Goal: Transaction & Acquisition: Book appointment/travel/reservation

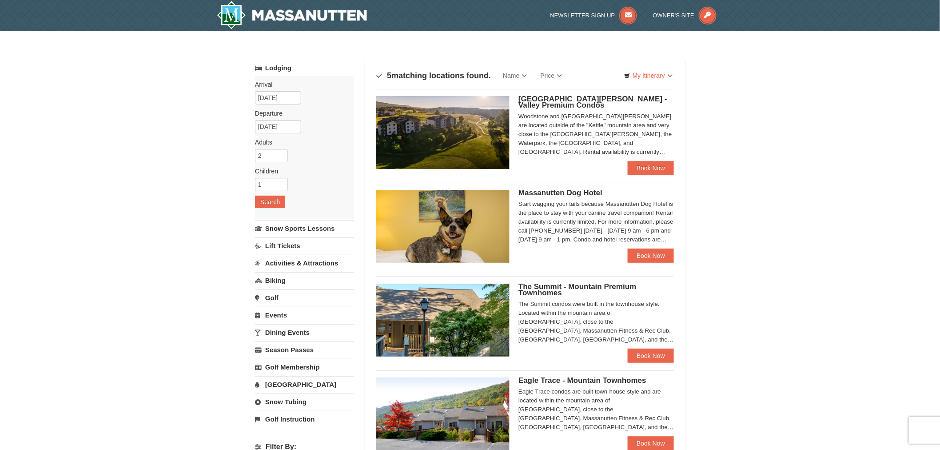
scroll to position [131, 0]
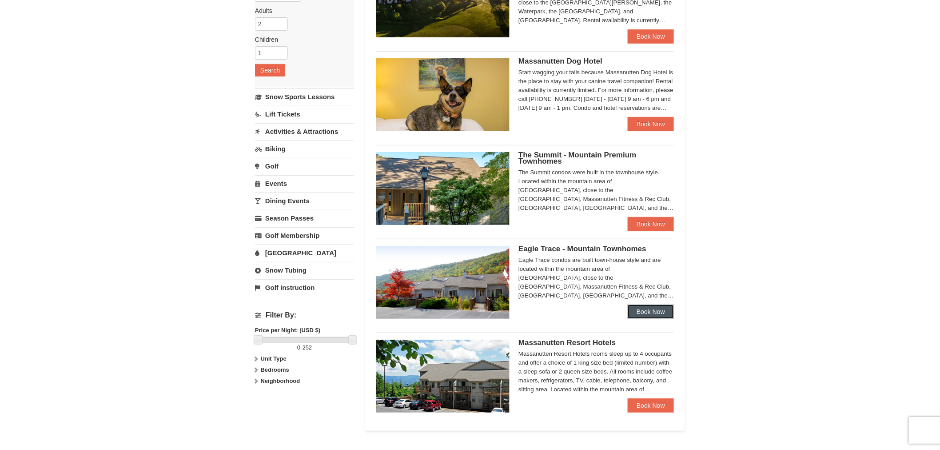
click at [641, 311] on link "Book Now" at bounding box center [651, 311] width 46 height 14
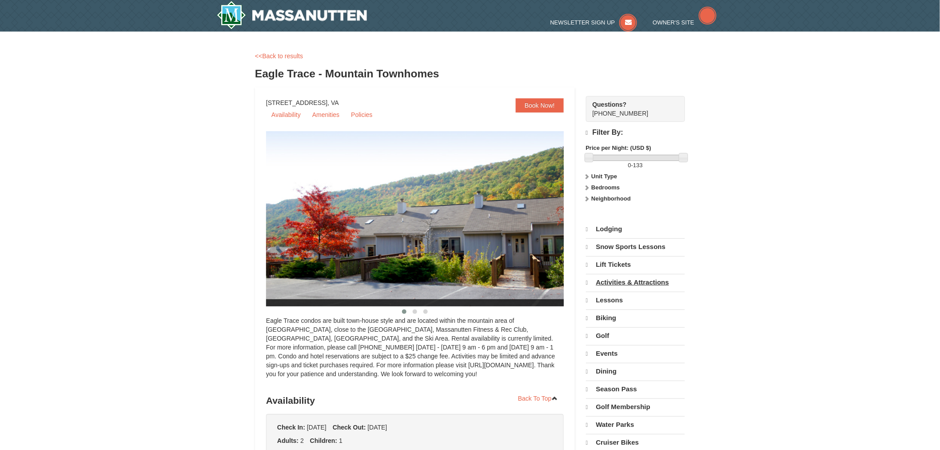
select select "10"
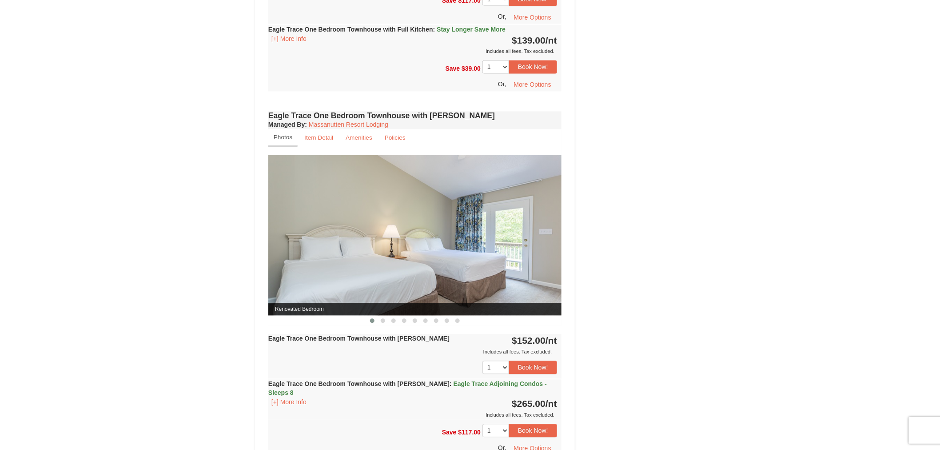
scroll to position [789, 0]
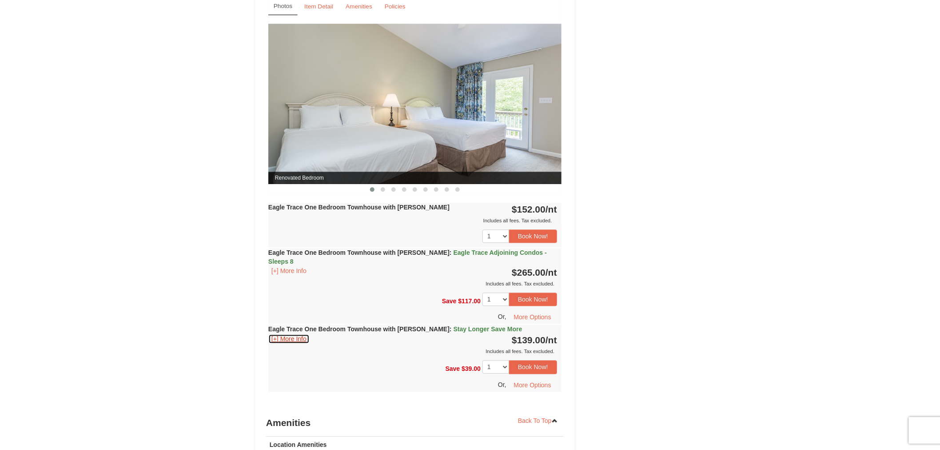
click at [277, 334] on button "[+] More Info" at bounding box center [288, 339] width 41 height 10
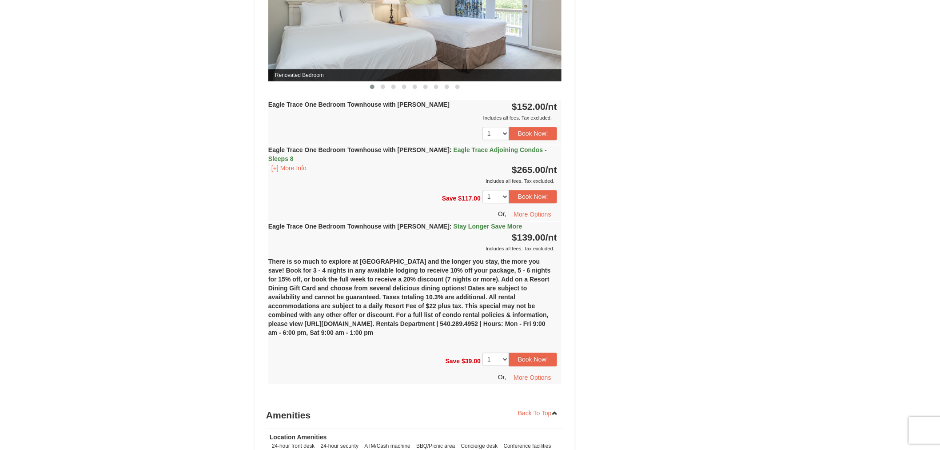
scroll to position [921, 0]
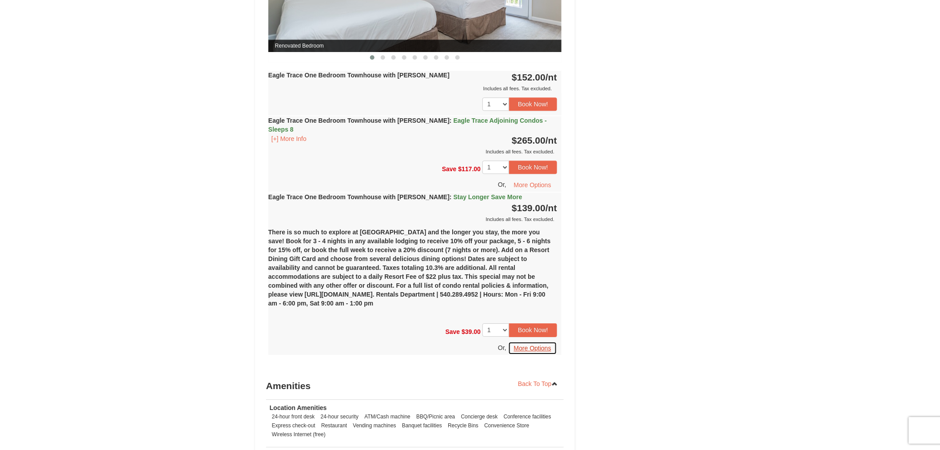
click at [532, 341] on button "More Options" at bounding box center [532, 347] width 49 height 13
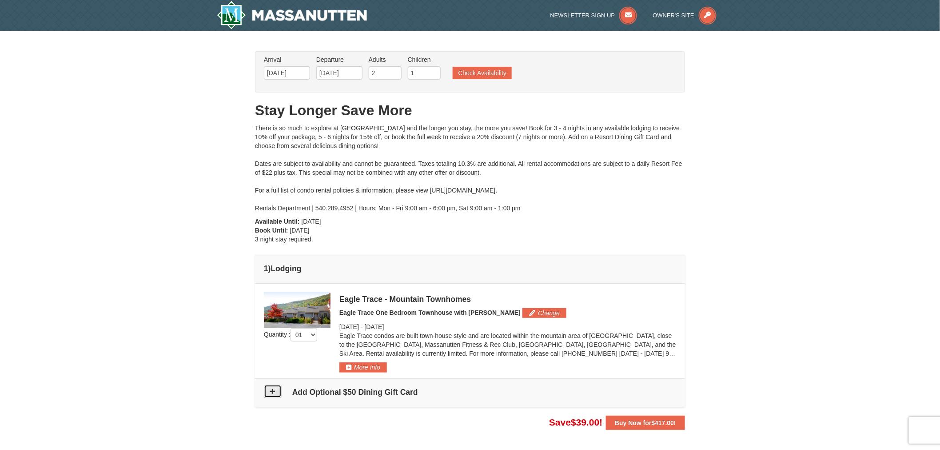
click at [275, 392] on icon at bounding box center [273, 391] width 6 height 6
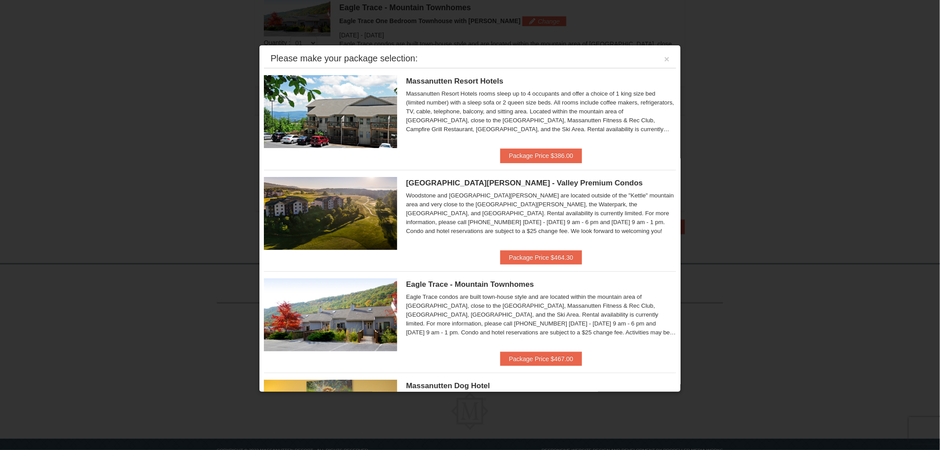
scroll to position [160, 0]
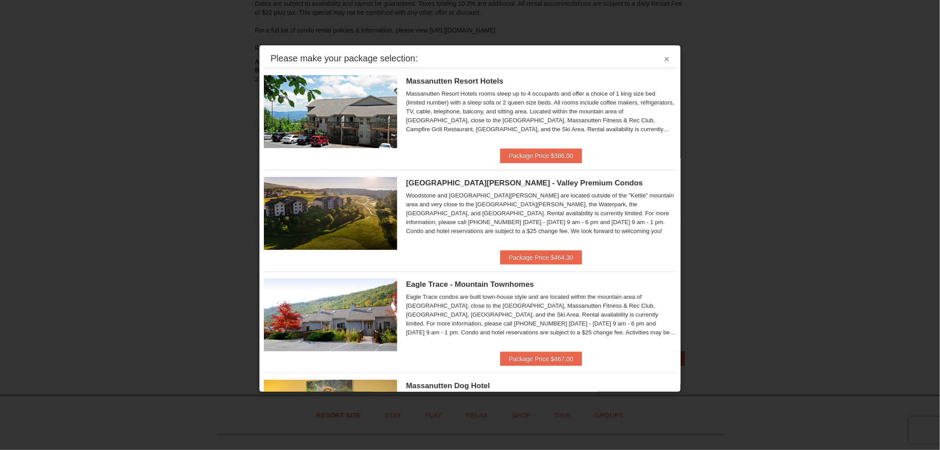
click at [664, 58] on button "×" at bounding box center [666, 59] width 5 height 9
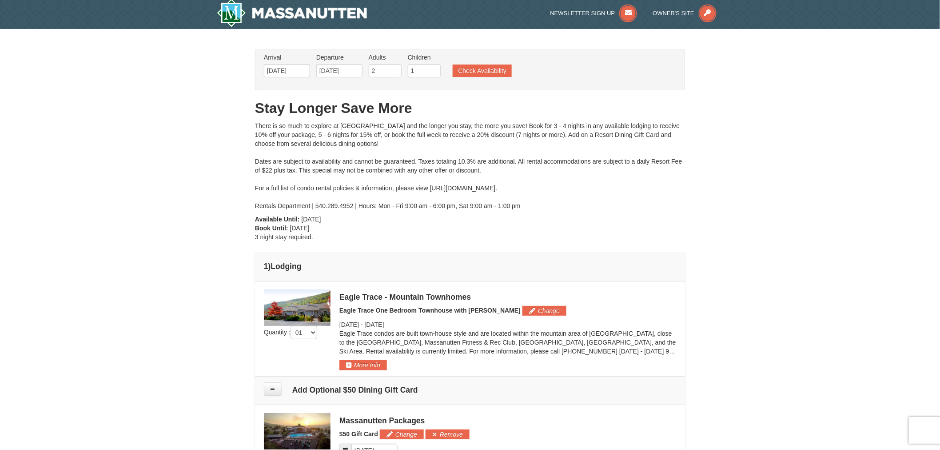
scroll to position [0, 0]
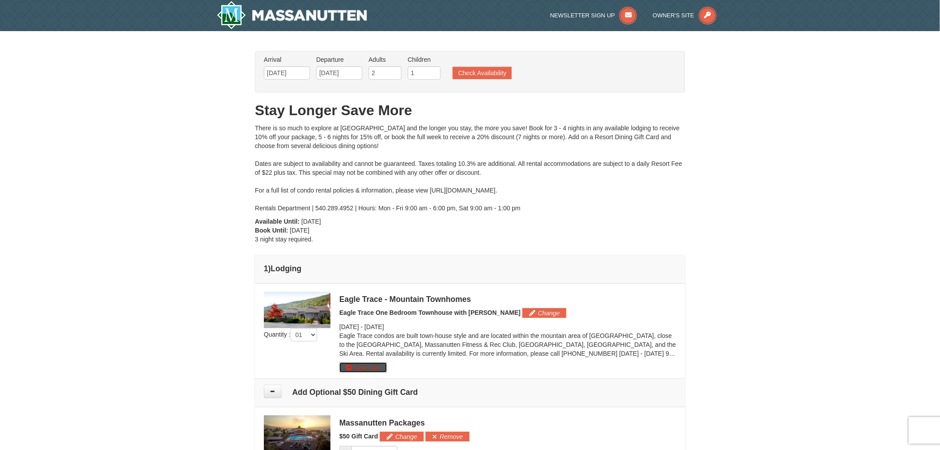
click at [365, 369] on button "More Info" at bounding box center [363, 367] width 48 height 10
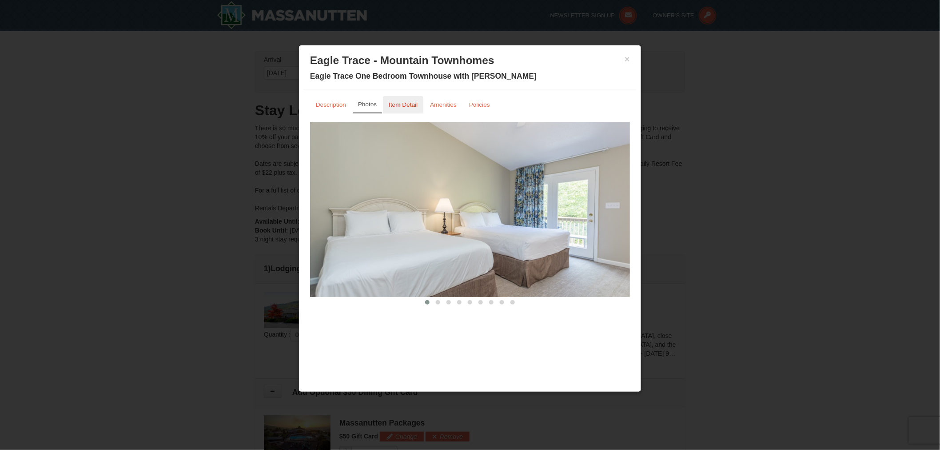
click at [404, 104] on small "Item Detail" at bounding box center [403, 104] width 29 height 7
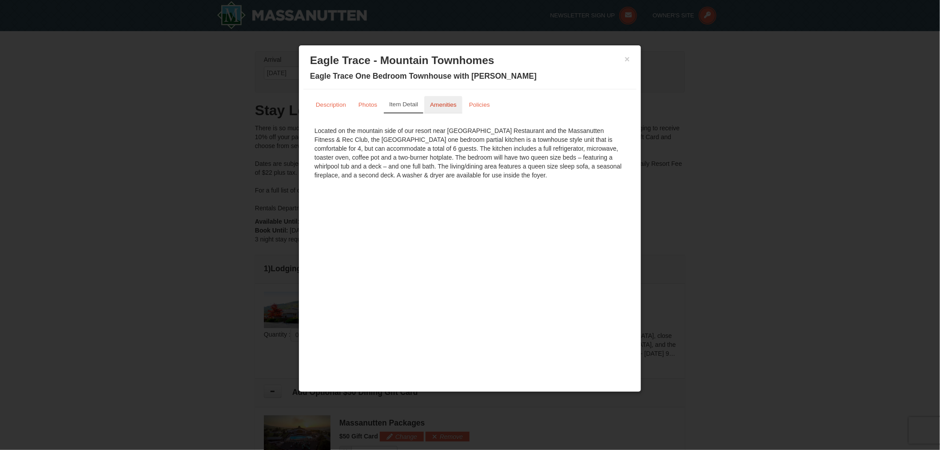
click at [447, 104] on small "Amenities" at bounding box center [443, 104] width 27 height 7
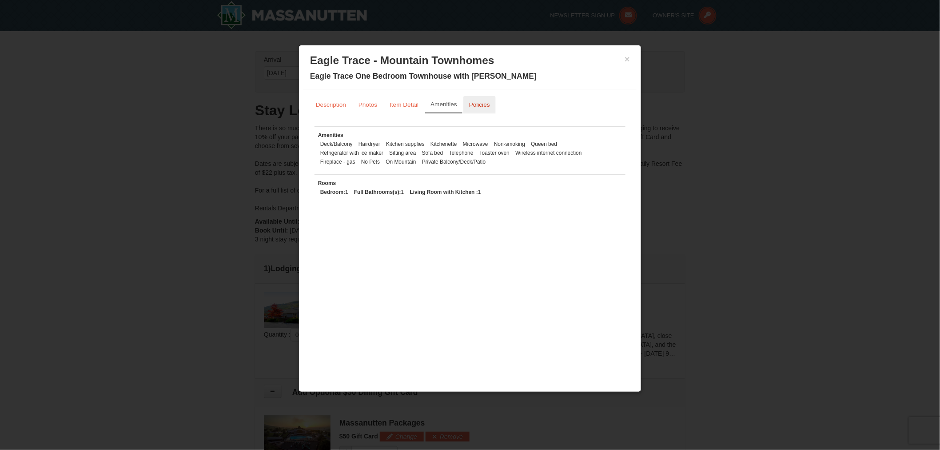
click at [480, 101] on small "Policies" at bounding box center [479, 104] width 21 height 7
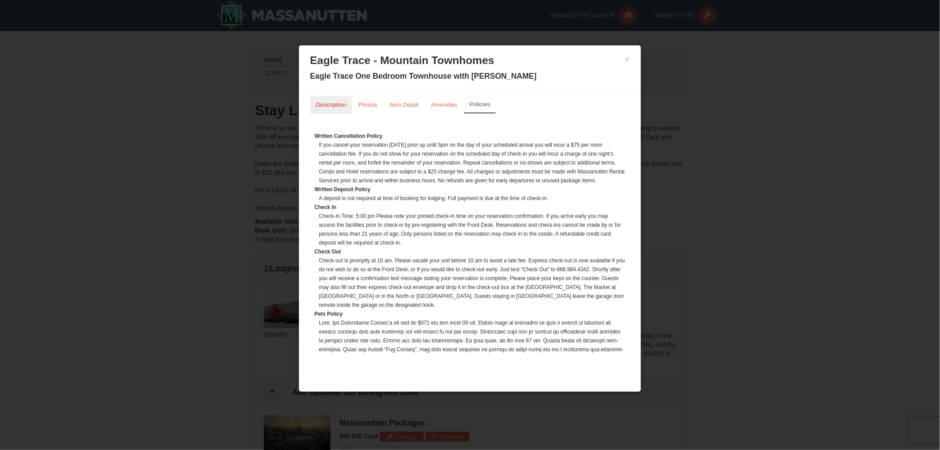
click at [333, 101] on small "Description" at bounding box center [331, 104] width 30 height 7
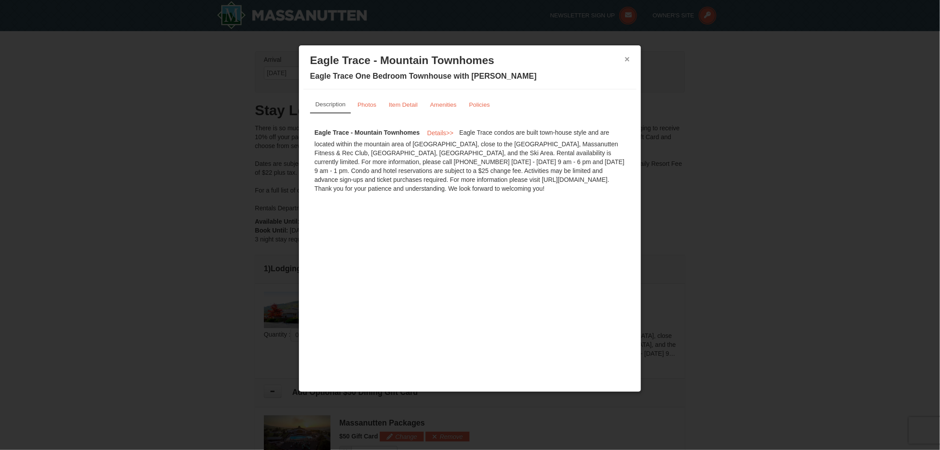
click at [625, 59] on button "×" at bounding box center [627, 59] width 5 height 9
